Goal: Task Accomplishment & Management: Complete application form

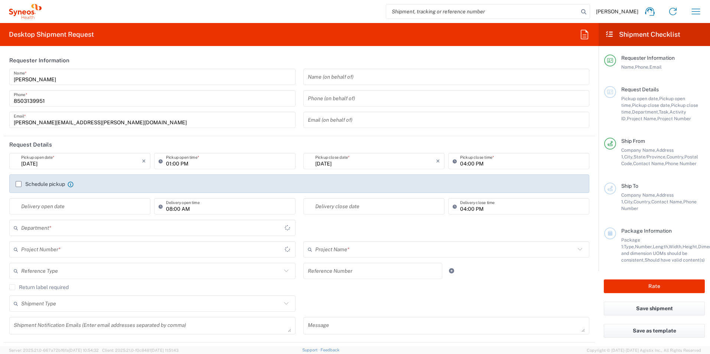
type input "[US_STATE]"
type input "[GEOGRAPHIC_DATA]"
type input "3216"
type input "Illingworth Rsrch Grp (USA) In"
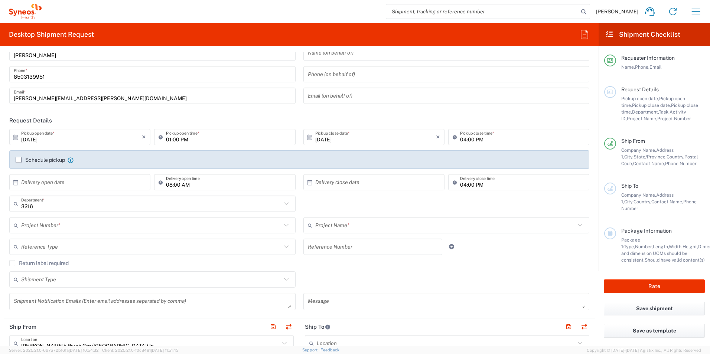
scroll to position [37, 0]
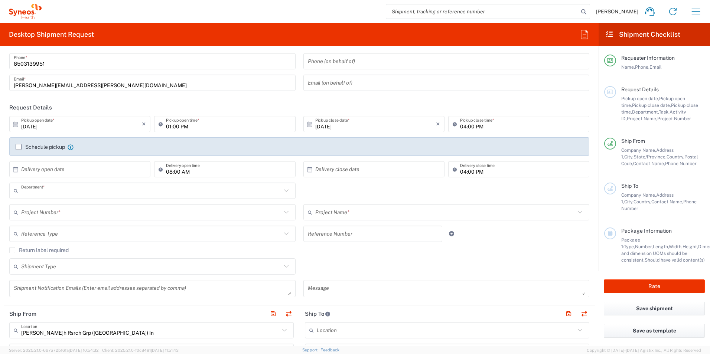
click at [41, 195] on input "text" at bounding box center [151, 191] width 260 height 13
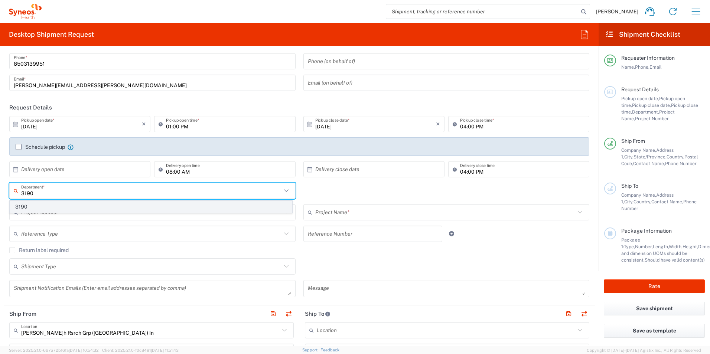
type input "3190"
click at [38, 206] on span "3190" at bounding box center [151, 207] width 282 height 12
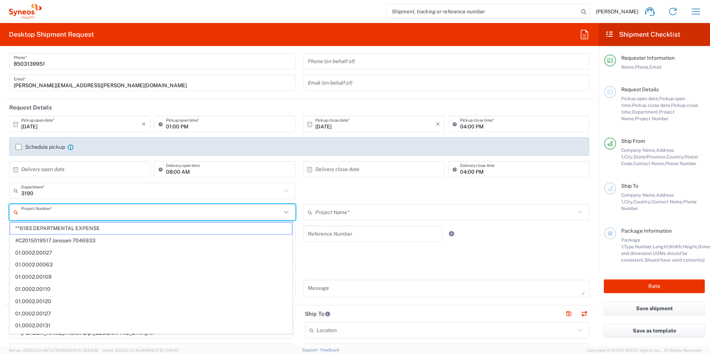
click at [82, 213] on input "text" at bounding box center [151, 212] width 260 height 13
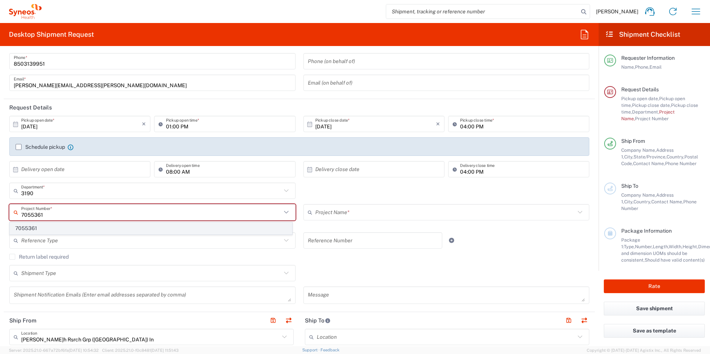
type input "7055361"
click at [44, 228] on span "7055361" at bounding box center [151, 229] width 282 height 12
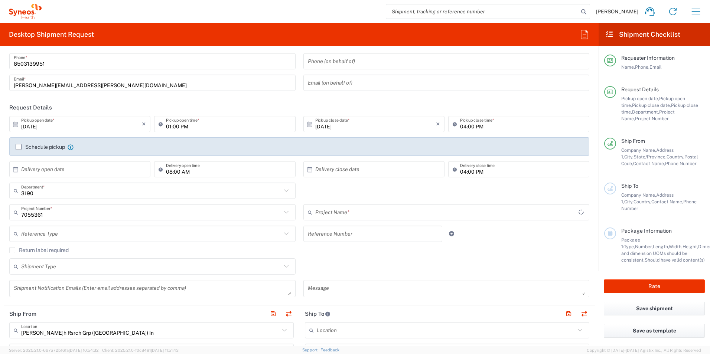
type input "802-ALN-003"
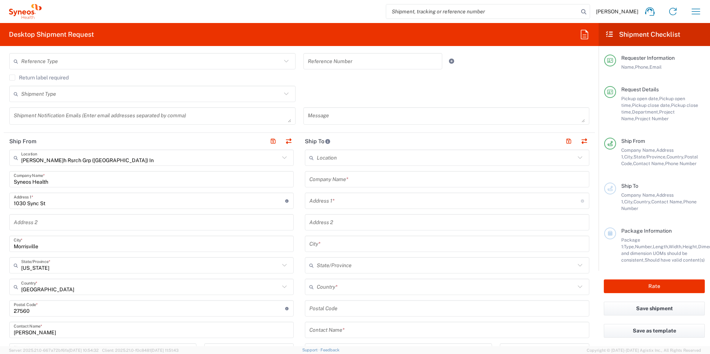
scroll to position [297, 0]
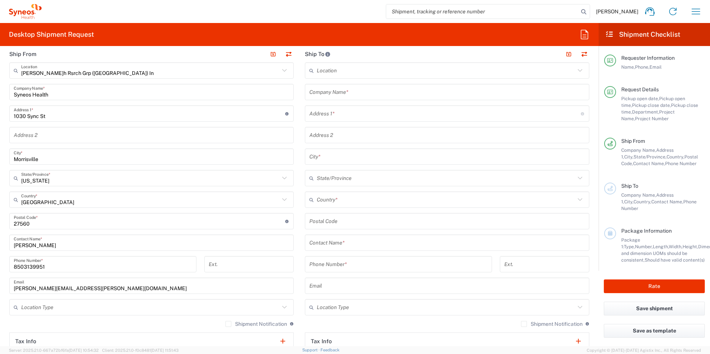
click at [358, 239] on input "text" at bounding box center [448, 243] width 276 height 13
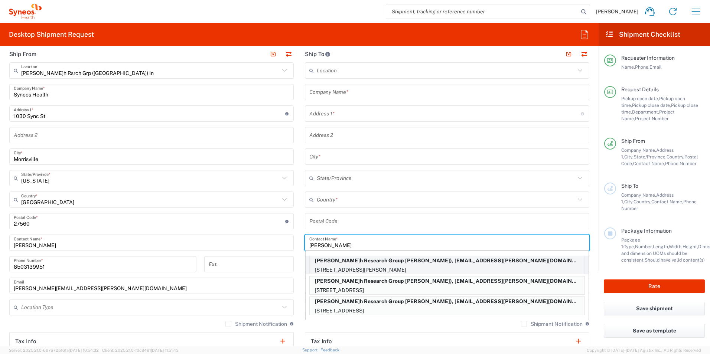
type input "Jessica"
click at [351, 266] on p "511-35 Brian Peck Crescent, East York, ON, M4G 0A5, CA" at bounding box center [447, 270] width 275 height 9
type input "Illingworth Research Group"
type input "511-35 Brian Peck Crescent"
type input "East York"
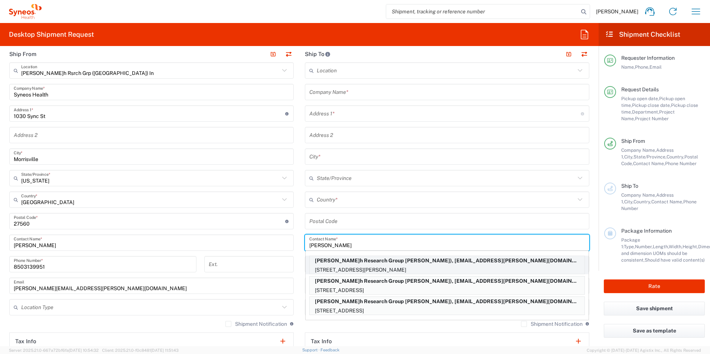
type input "Canada"
type input "M4G 0A5"
type input "Jessica Bregstein"
type input "+1 647-996-1906"
type input "jessica.bregstein@syneoshealth.com"
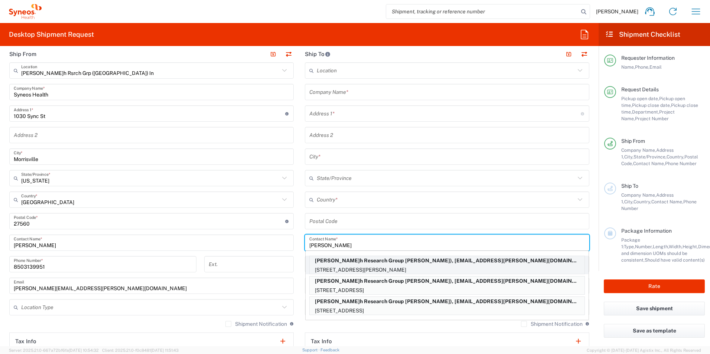
type input "Sender/Shipper"
type input "Delivery Duty Paid"
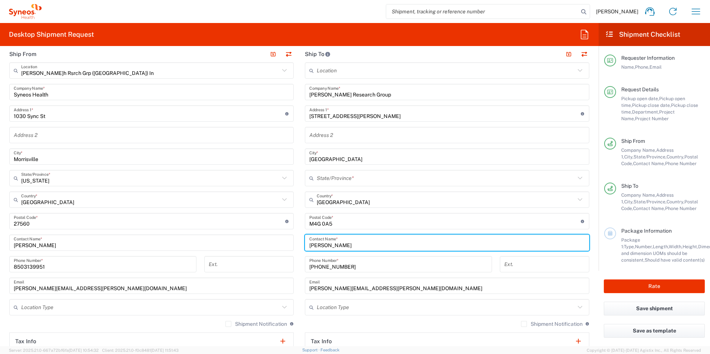
type input "Ontario"
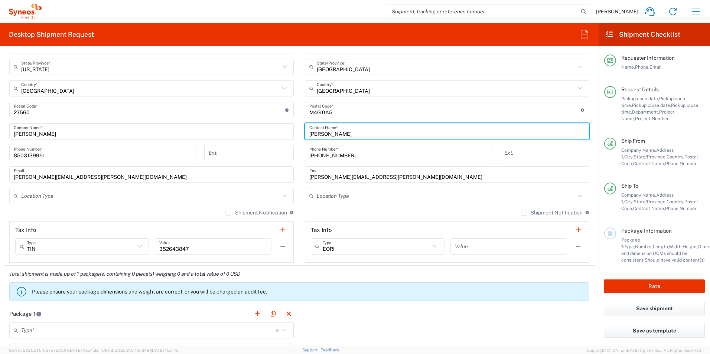
scroll to position [520, 0]
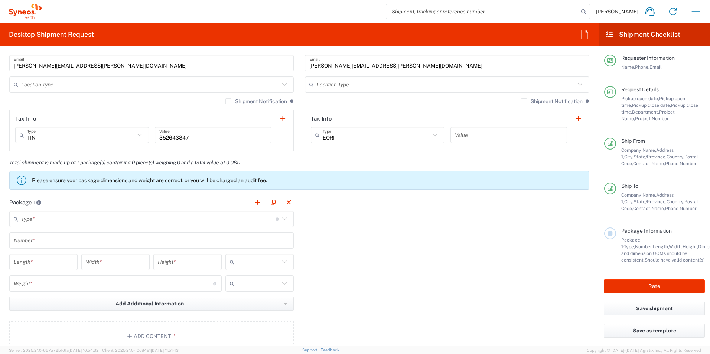
click at [80, 221] on input "text" at bounding box center [148, 219] width 255 height 13
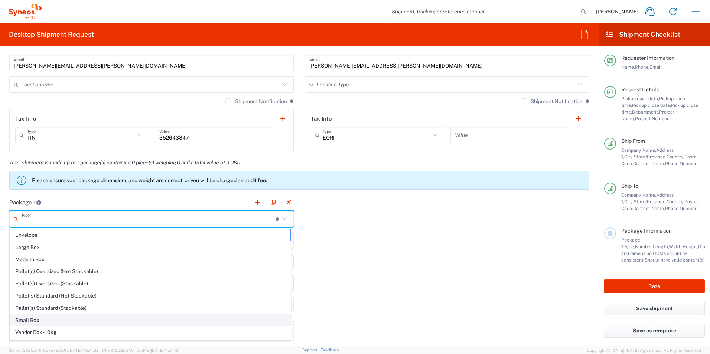
click at [41, 320] on span "Small Box" at bounding box center [150, 321] width 281 height 12
type input "Small Box"
type input "12.25"
type input "11"
type input "1.5"
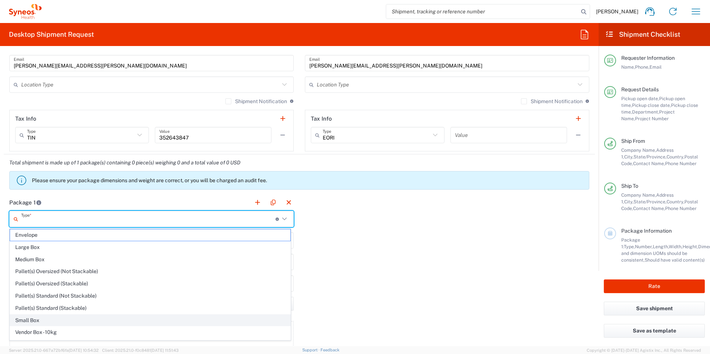
type input "in"
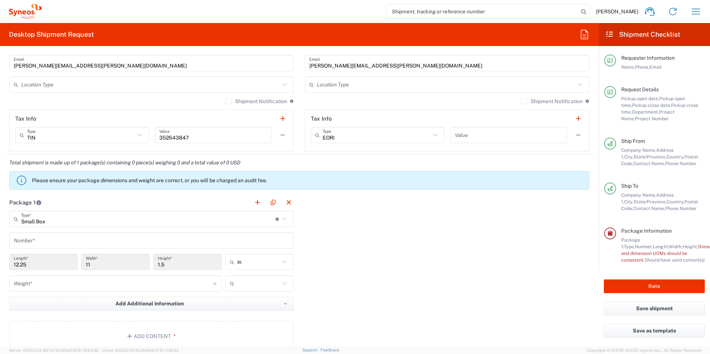
click at [52, 236] on input "text" at bounding box center [152, 240] width 276 height 13
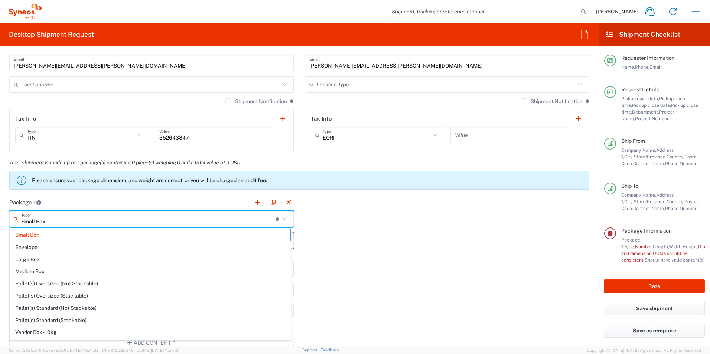
click at [55, 221] on input "Small Box" at bounding box center [148, 219] width 255 height 13
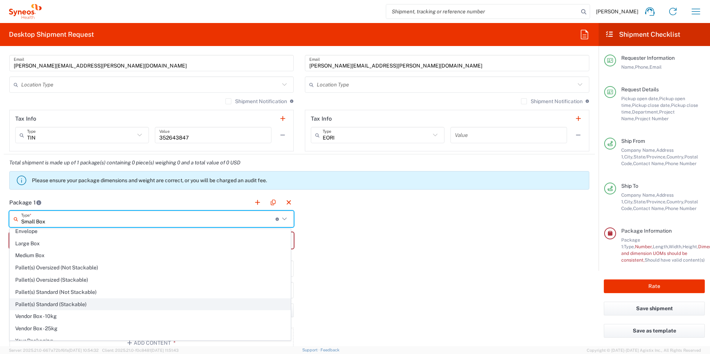
scroll to position [23, 0]
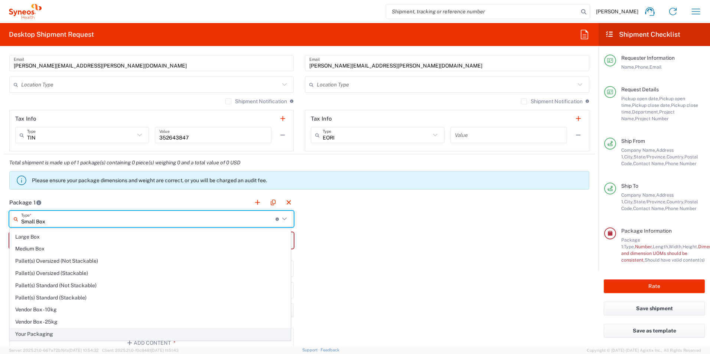
click at [41, 333] on span "Your Packaging" at bounding box center [150, 335] width 281 height 12
type input "Your Packaging"
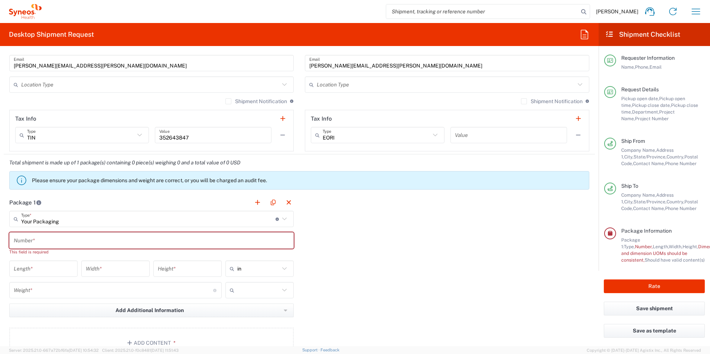
click at [48, 237] on input "text" at bounding box center [152, 240] width 276 height 13
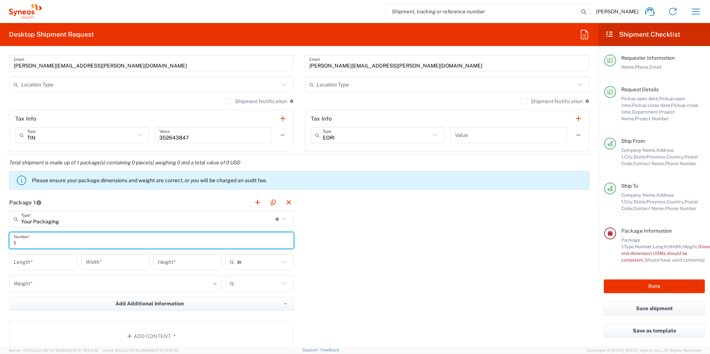
type input "1"
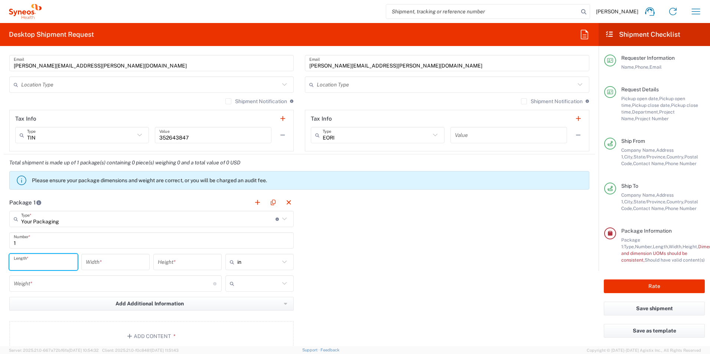
click at [34, 267] on input "number" at bounding box center [43, 262] width 59 height 13
type input "12"
type input "in"
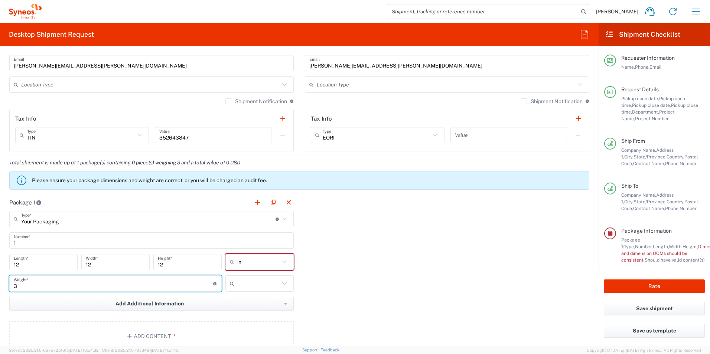
type input "3"
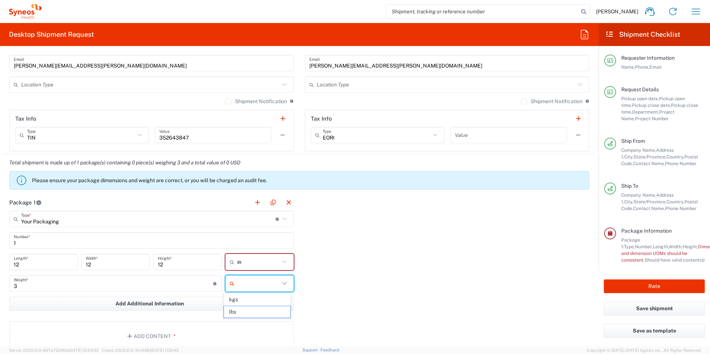
type input "lbs"
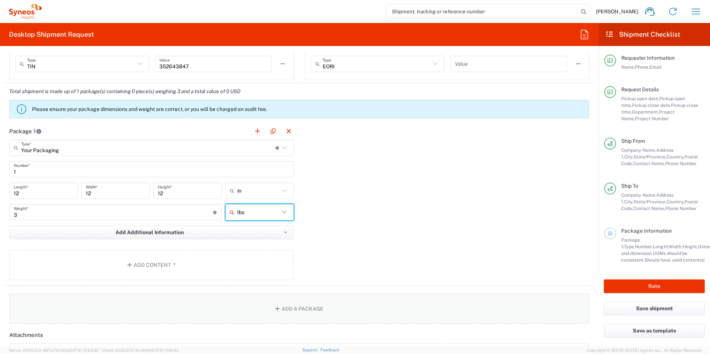
scroll to position [595, 0]
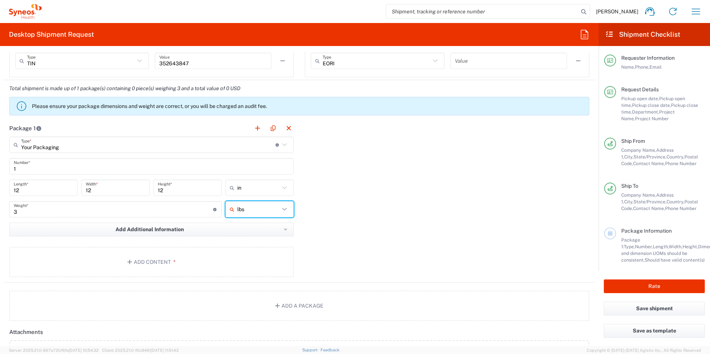
click at [159, 247] on main "Your Packaging Type * Material used to package goods Small Box Envelope Large B…" at bounding box center [152, 208] width 296 height 143
click at [165, 256] on button "Add Content *" at bounding box center [151, 262] width 285 height 30
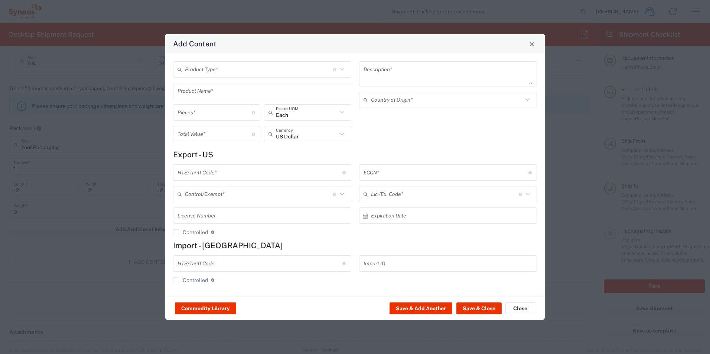
click at [227, 71] on input "text" at bounding box center [259, 69] width 148 height 13
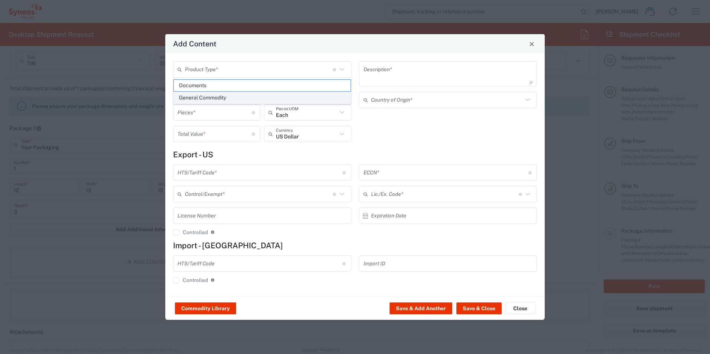
click at [218, 100] on span "General Commodity" at bounding box center [262, 98] width 177 height 12
type input "General Commodity"
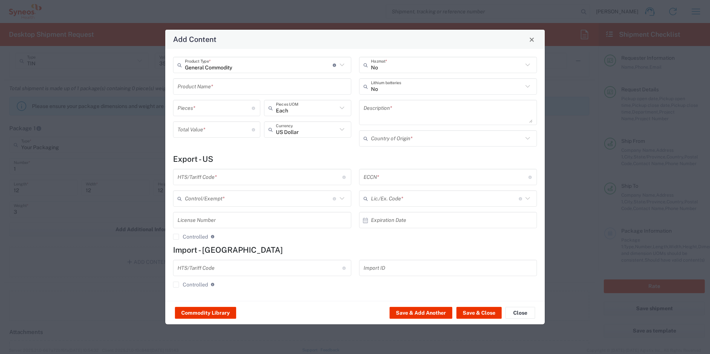
click at [221, 88] on input "text" at bounding box center [262, 86] width 169 height 13
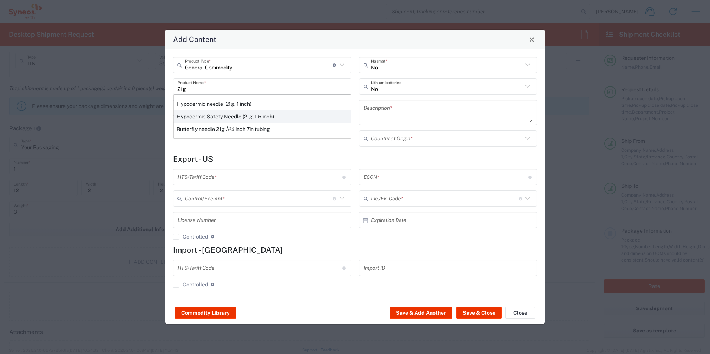
click at [245, 117] on div "Hypodermic Safety Needle (21g, 1.5 inch)" at bounding box center [262, 116] width 177 height 13
type input "Hypodermic Safety Needle (21g, 1.5 inch)"
type input "1"
type input "6.71"
type textarea "Hypodermic Safety Needle (21g, 1.5 inch)"
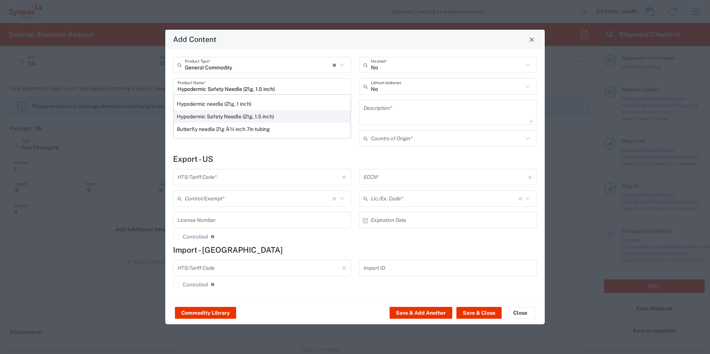
type input "China"
type input "9018.31.0040"
type input "BIS"
type input "EAR99"
type input "NLR - No License Required"
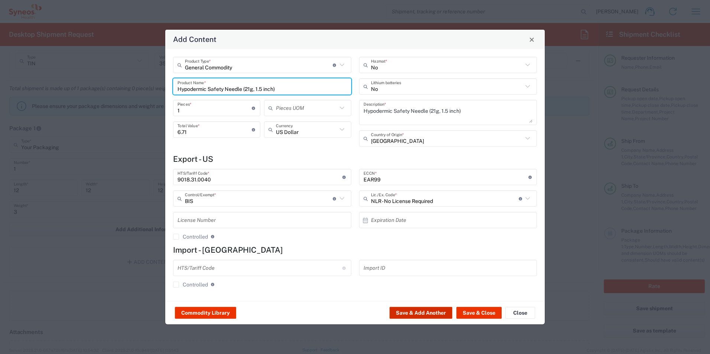
click at [433, 315] on button "Save & Add Another" at bounding box center [421, 313] width 63 height 12
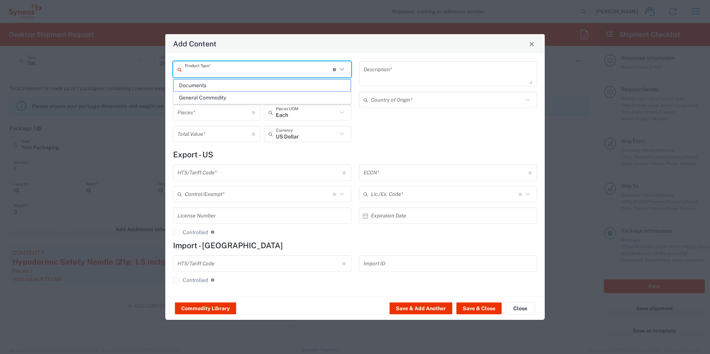
click at [211, 67] on input "text" at bounding box center [259, 69] width 148 height 13
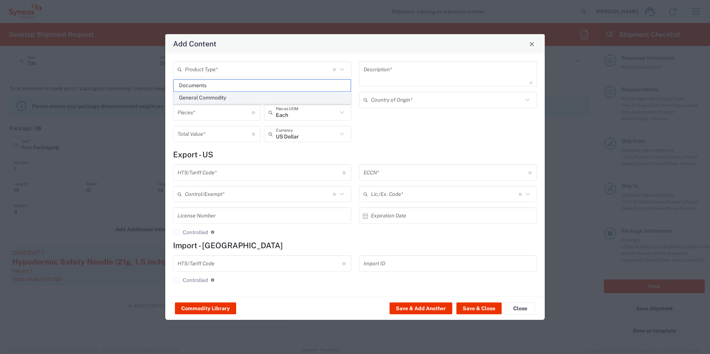
click at [232, 95] on span "General Commodity" at bounding box center [262, 98] width 177 height 12
type input "General Commodity"
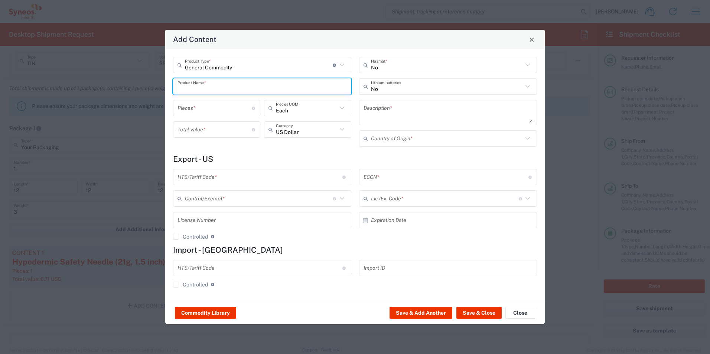
click at [230, 85] on input "text" at bounding box center [262, 86] width 169 height 13
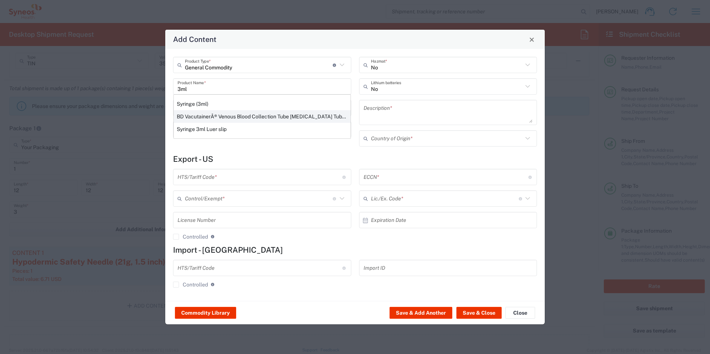
click at [246, 117] on div "BD VacutainerÂ® Venous Blood Collection Tube Whole Blood Tube K2 (3ml)" at bounding box center [262, 116] width 177 height 13
type input "BD VacutainerÂ® Venous Blood Collection Tube Whole Blood Tube K2 (3ml)"
type input "1"
type textarea "EDTA Additive 13 X 75 mm 3 mL Lavender BD Hemogardâ¢ Closure Plastic Tube"
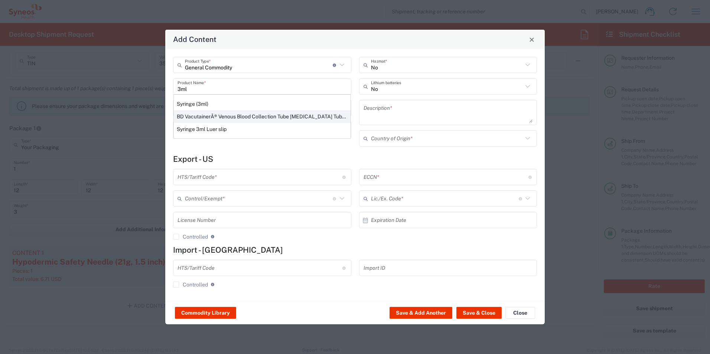
type input "United Kingdom"
type input "9018.39.0050"
type input "BIS"
type input "EAR99"
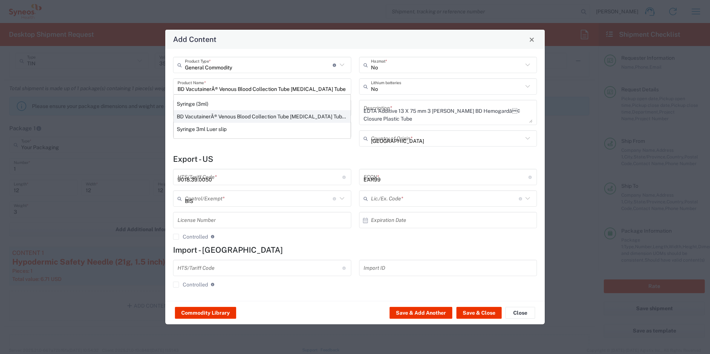
type input "NLR - No License Required"
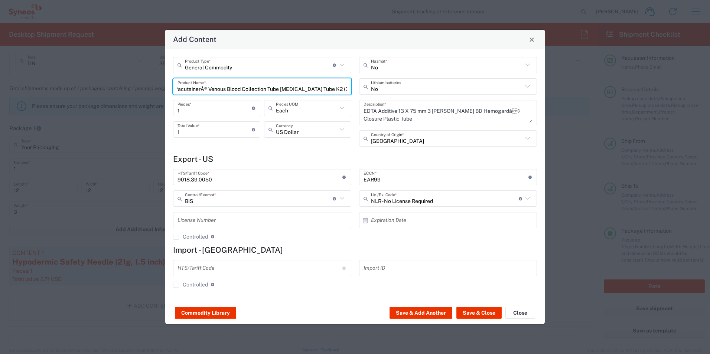
scroll to position [0, 0]
click at [195, 133] on input "1" at bounding box center [215, 129] width 74 height 13
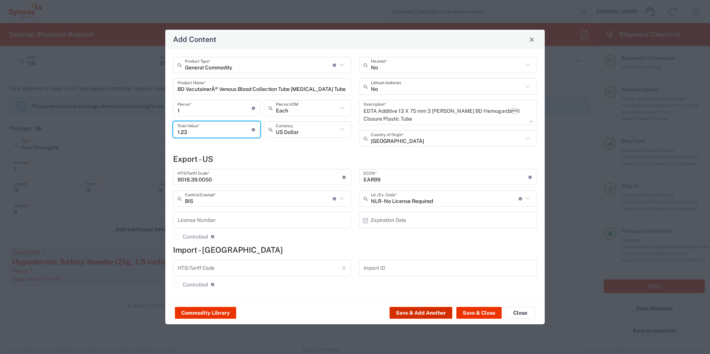
type input "1.23"
click at [428, 313] on button "Save & Add Another" at bounding box center [421, 313] width 63 height 12
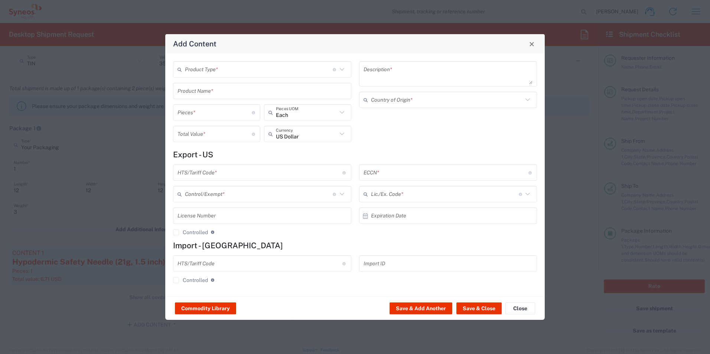
click at [230, 70] on input "text" at bounding box center [259, 69] width 148 height 13
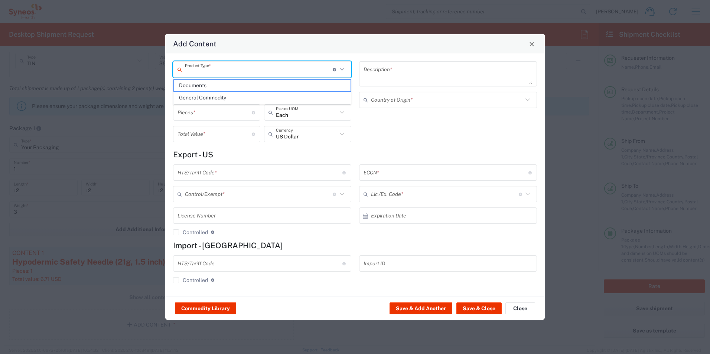
click at [226, 99] on span "General Commodity" at bounding box center [262, 98] width 177 height 12
type input "General Commodity"
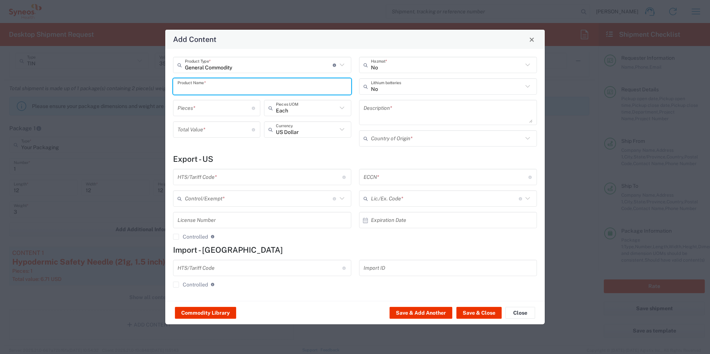
click at [224, 85] on input "text" at bounding box center [262, 86] width 169 height 13
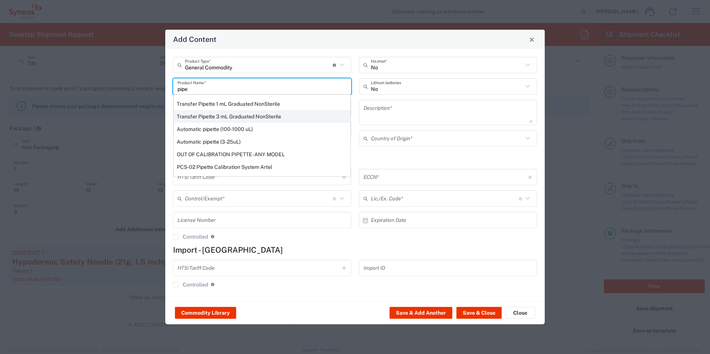
click at [239, 114] on div "Transfer Pipette 3 mL Graduated NonSterile" at bounding box center [262, 116] width 177 height 13
type input "Transfer Pipette 3 mL Graduated NonSterile"
type input "1"
type textarea "Transfer Pipette 3 mL Graduated NonSterile"
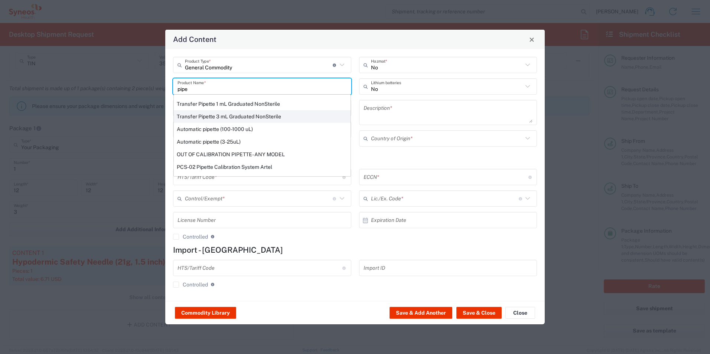
type input "China"
type input "3926.90.9910"
type input "BIS"
type input "EAR99"
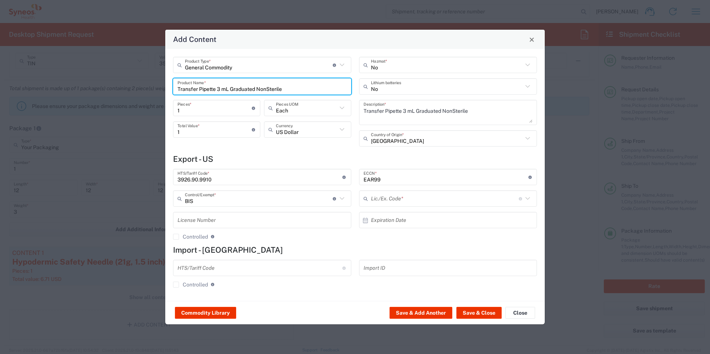
type input "NLR - No License Required"
click at [195, 131] on input "1" at bounding box center [215, 129] width 74 height 13
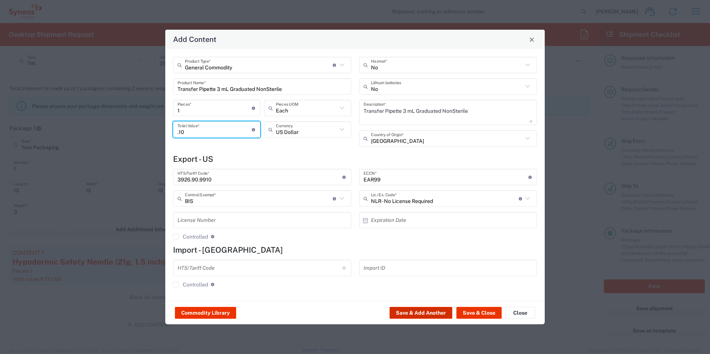
type input ".10"
click at [427, 308] on button "Save & Add Another" at bounding box center [421, 313] width 63 height 12
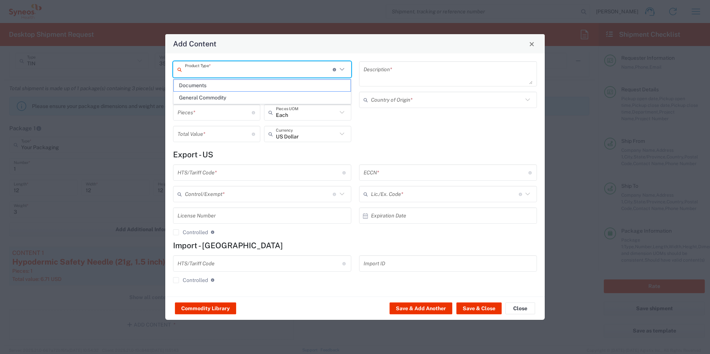
click at [215, 65] on input "text" at bounding box center [259, 69] width 148 height 13
click at [221, 97] on span "General Commodity" at bounding box center [262, 98] width 177 height 12
type input "General Commodity"
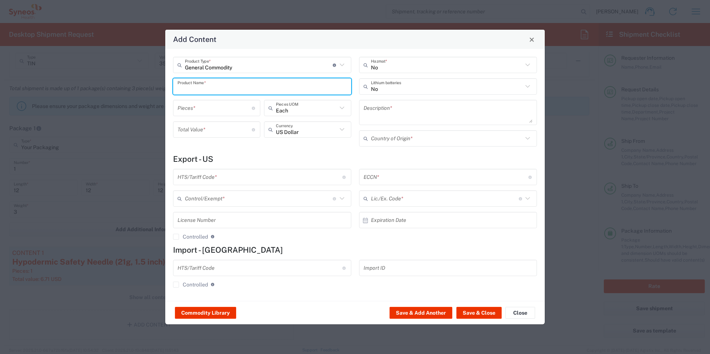
click at [226, 89] on input "text" at bounding box center [262, 86] width 169 height 13
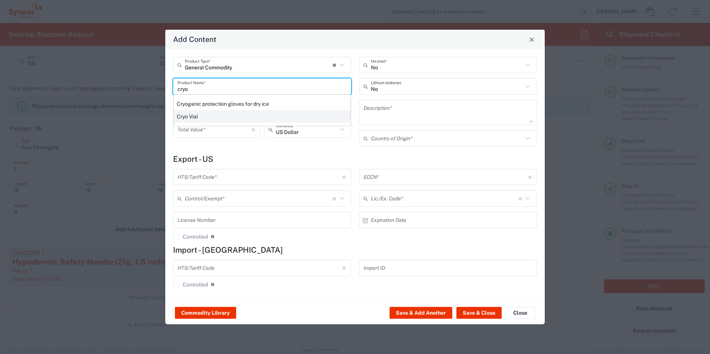
click at [204, 119] on div "Cryo Vial" at bounding box center [262, 116] width 177 height 13
type input "Cryo Vial"
type textarea "Cryogenic Vial Cryovial® Polypropylene 3 mL Screw Cap"
type input "Vietnam"
type input "3926.90.9910"
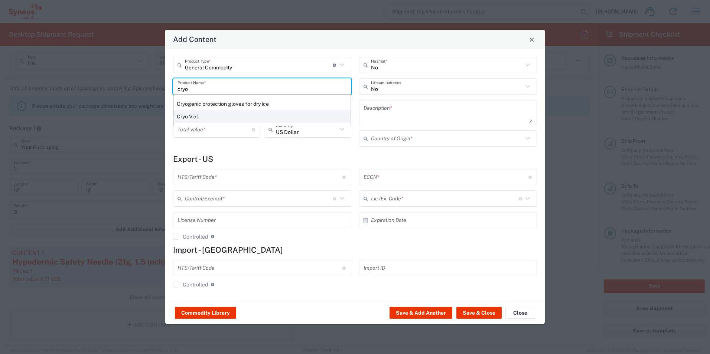
type input "BIS"
type input "EAR99"
type input "NLR - No License Required"
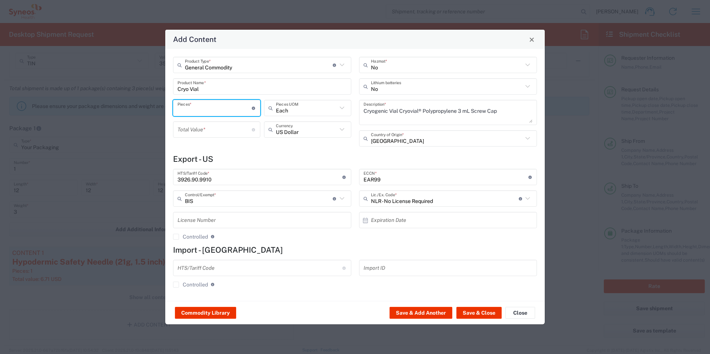
click at [204, 110] on input "number" at bounding box center [215, 108] width 74 height 13
type input "3"
click at [212, 129] on input "number" at bounding box center [215, 129] width 74 height 13
type input ".90"
click at [246, 148] on div "General Commodity Product Type * Document: Paper document generated internally …" at bounding box center [262, 104] width 186 height 95
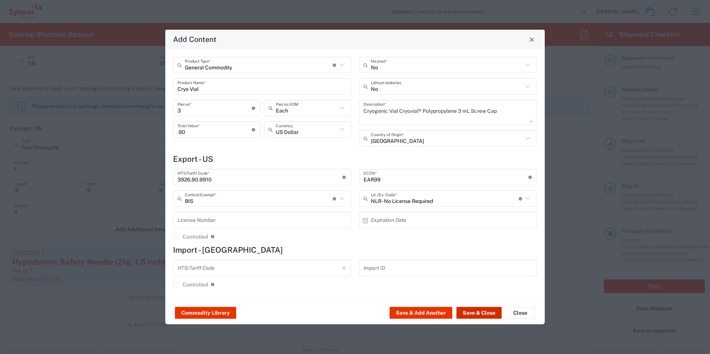
click at [473, 313] on button "Save & Close" at bounding box center [479, 313] width 45 height 12
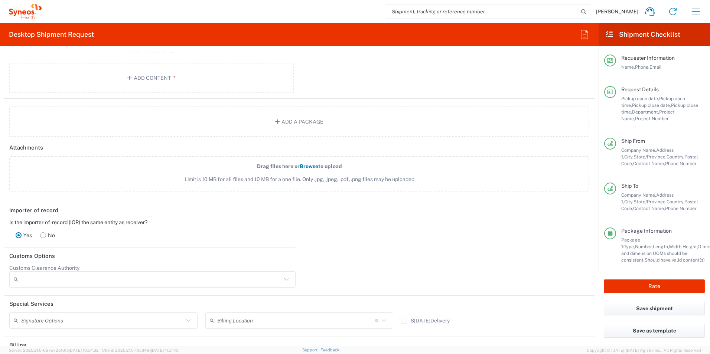
scroll to position [855, 0]
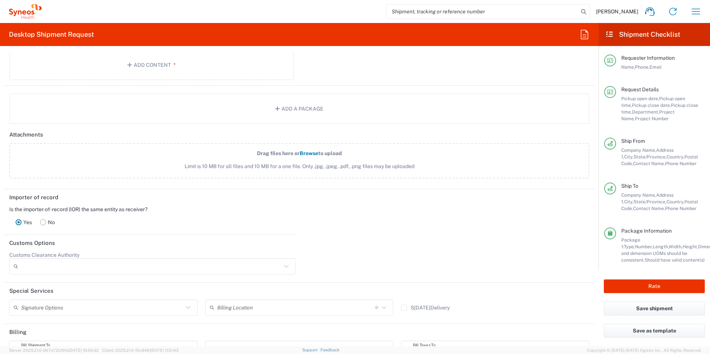
click at [43, 223] on rect at bounding box center [44, 223] width 6 height 6
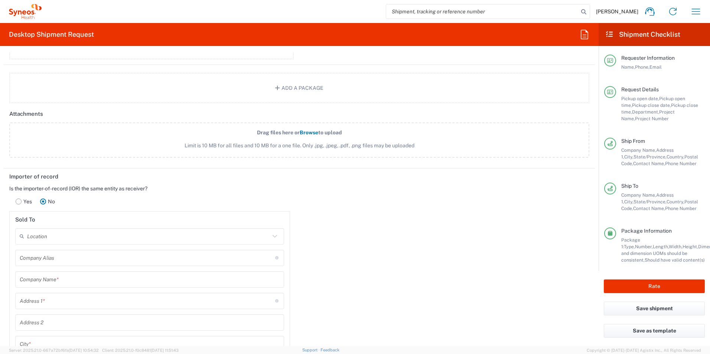
scroll to position [892, 0]
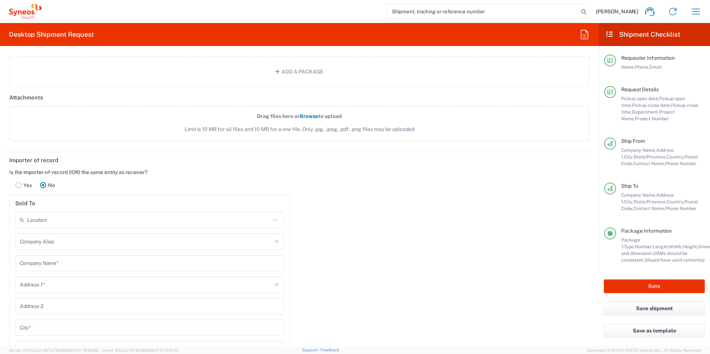
click at [82, 221] on input "text" at bounding box center [148, 220] width 243 height 13
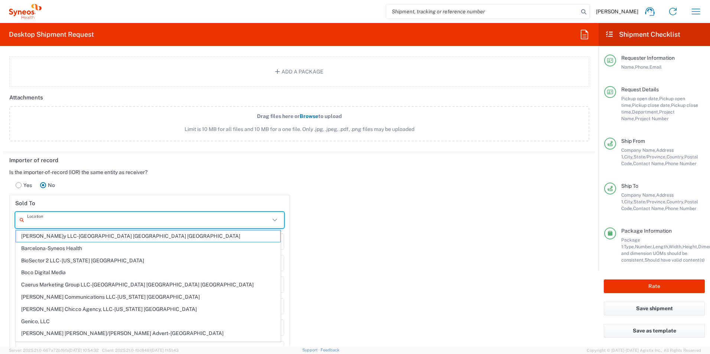
type input "SYNEOS HEALTH CLINIQUE INC-Quebec"
type input "marichris.colman@syneoshealth.com"
type input "Syneos Health Clinique Inc."
type input "2500 Rue Einstein"
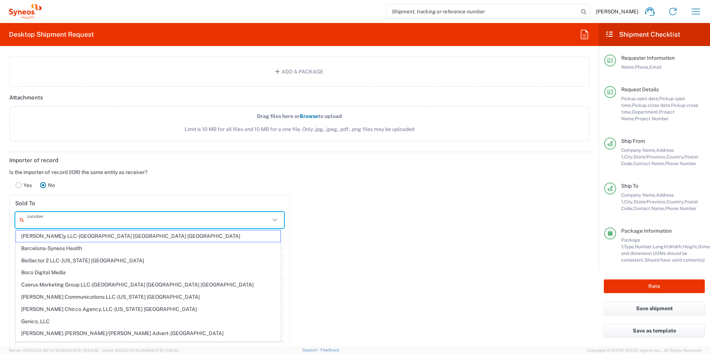
type input "Quebec City"
type input "Quebec"
type input "G1P 0A2"
type input "SYNEOS HEALTH CLINIQUE INC-Quebec"
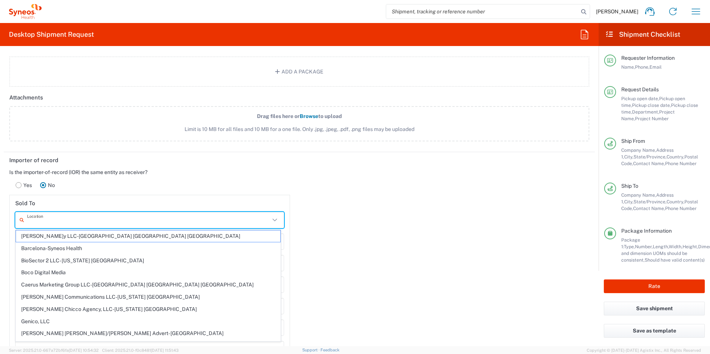
type input "SYNEOS HEALTH CLINIQUE INC-Quebec"
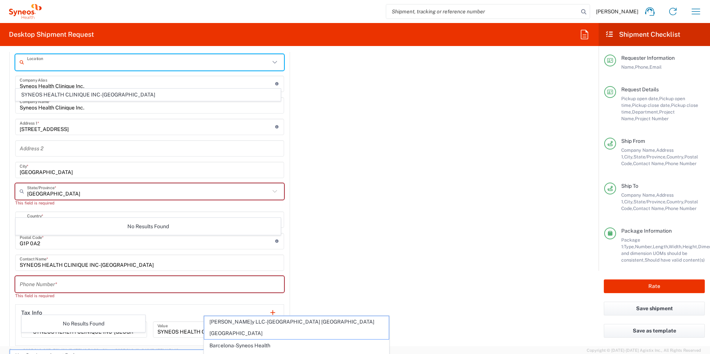
scroll to position [1061, 0]
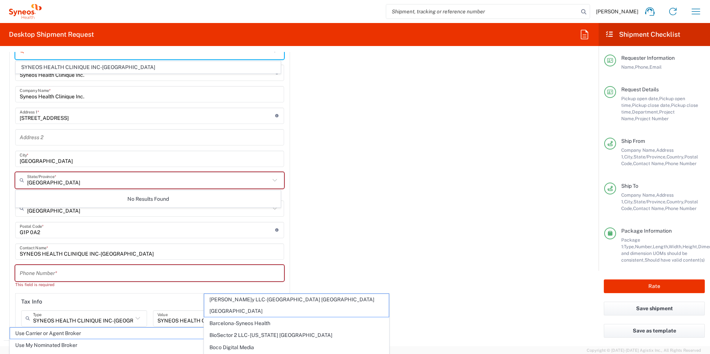
click at [272, 211] on icon at bounding box center [275, 209] width 10 height 10
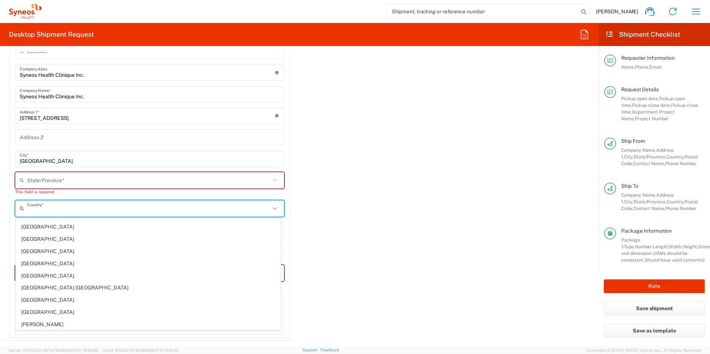
scroll to position [446, 0]
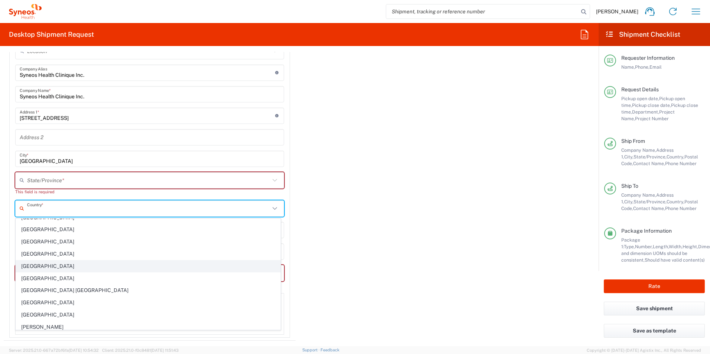
click at [75, 269] on span "Canada" at bounding box center [148, 267] width 265 height 12
type input "Canada"
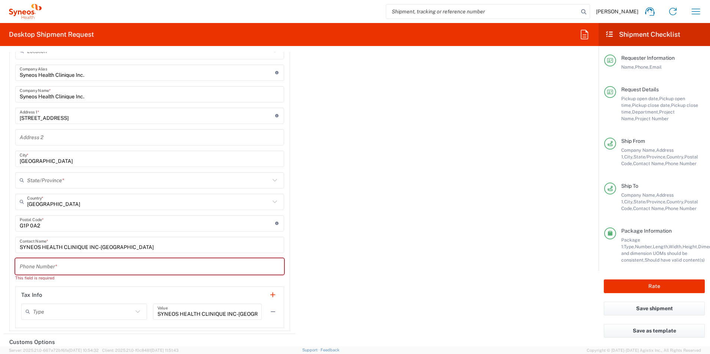
click at [104, 179] on input "text" at bounding box center [148, 180] width 243 height 13
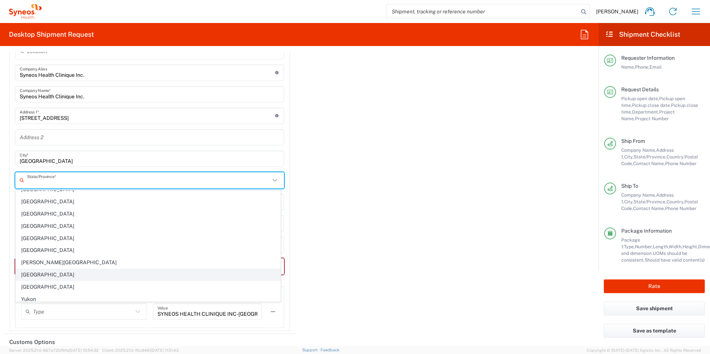
scroll to position [47, 0]
click at [100, 269] on span "Quebec" at bounding box center [148, 272] width 265 height 12
type input "Quebec"
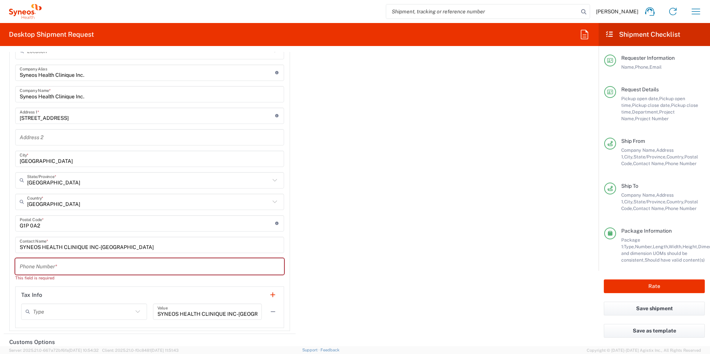
click at [131, 260] on input "tel" at bounding box center [150, 266] width 260 height 13
type input "4185274000"
type input "Marcos Arja/ Natan Tateishi"
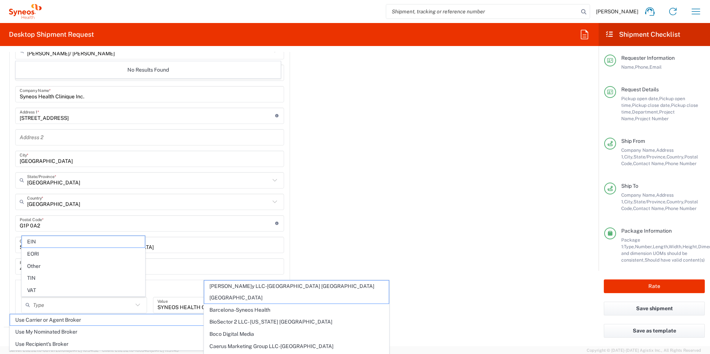
click at [370, 241] on div "Importer of record Is the importer-of-record (IOR) the same entity as receiver?…" at bounding box center [299, 155] width 599 height 344
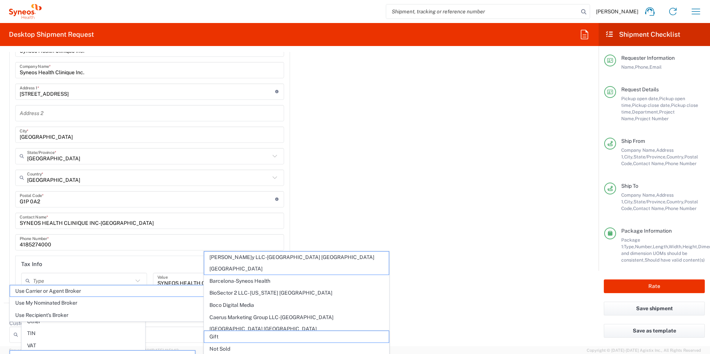
scroll to position [1098, 0]
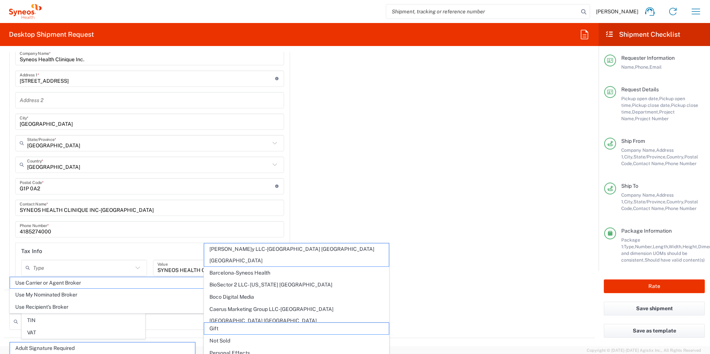
click at [381, 209] on div "Importer of record Is the importer-of-record (IOR) the same entity as receiver?…" at bounding box center [299, 118] width 599 height 344
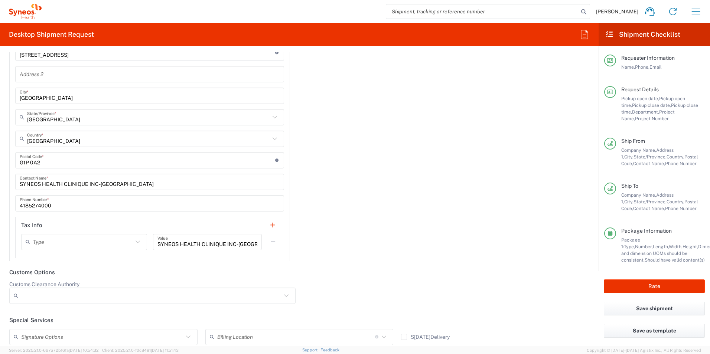
scroll to position [1135, 0]
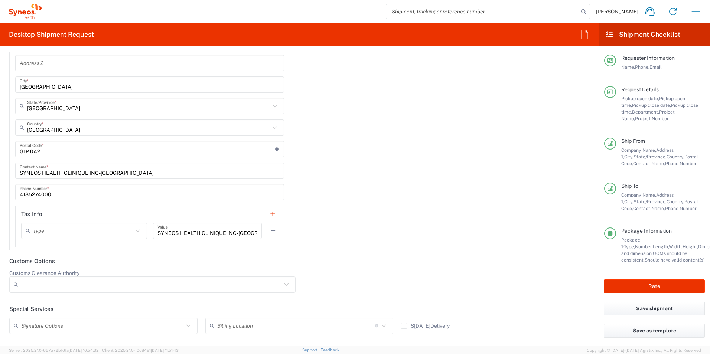
click at [256, 233] on div "SYNEOS HEALTH CLINIQUE INC-Quebec Value" at bounding box center [207, 231] width 109 height 16
type input "S"
click at [393, 165] on div "Importer of record Is the importer-of-record (IOR) the same entity as receiver?…" at bounding box center [299, 81] width 599 height 344
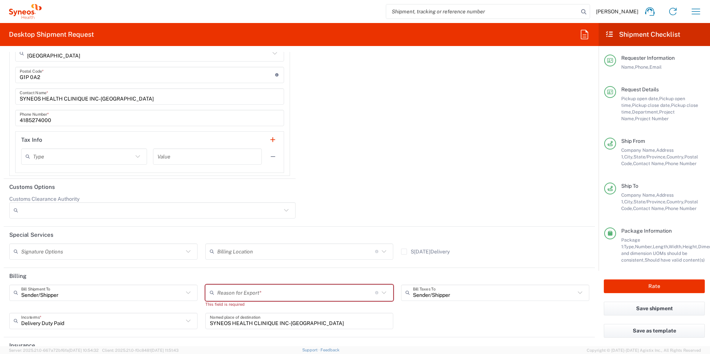
scroll to position [1248, 0]
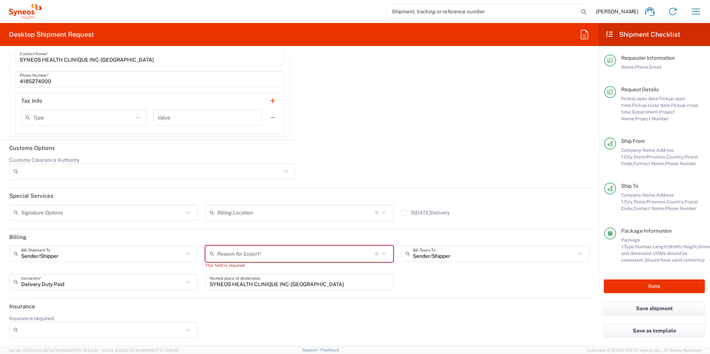
click at [380, 255] on icon at bounding box center [384, 254] width 10 height 10
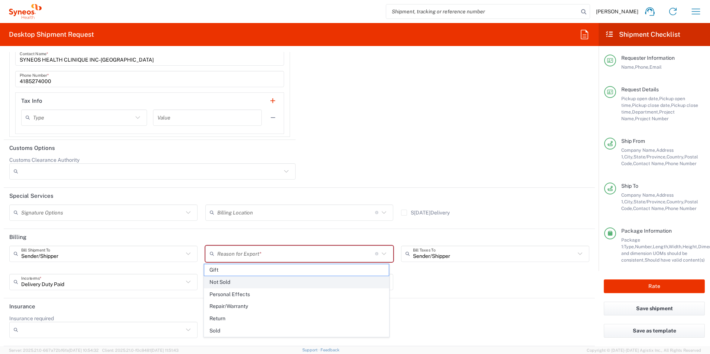
click at [284, 281] on span "Not Sold" at bounding box center [296, 283] width 185 height 12
type input "Not Sold"
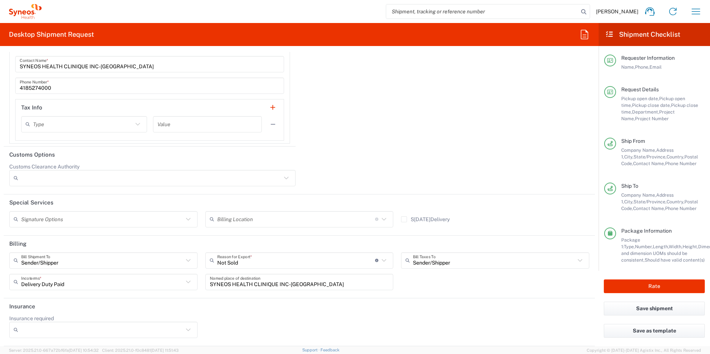
click at [370, 168] on div at bounding box center [446, 177] width 294 height 28
click at [640, 286] on button "Rate" at bounding box center [654, 287] width 101 height 14
type input "3216"
type input "7055361"
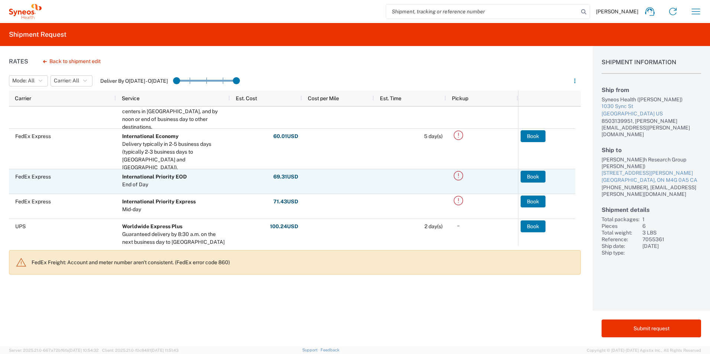
scroll to position [186, 0]
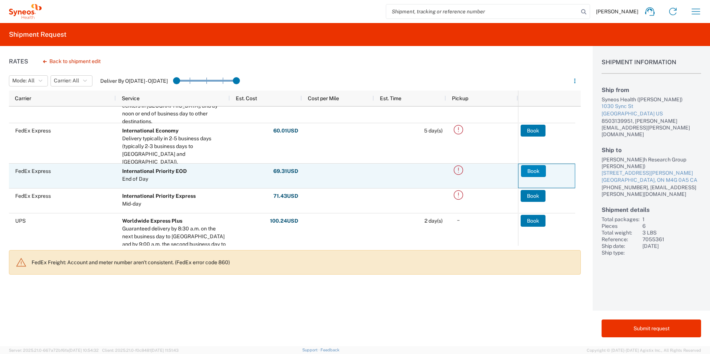
click at [527, 172] on button "Book" at bounding box center [533, 171] width 25 height 12
